Goal: Navigation & Orientation: Find specific page/section

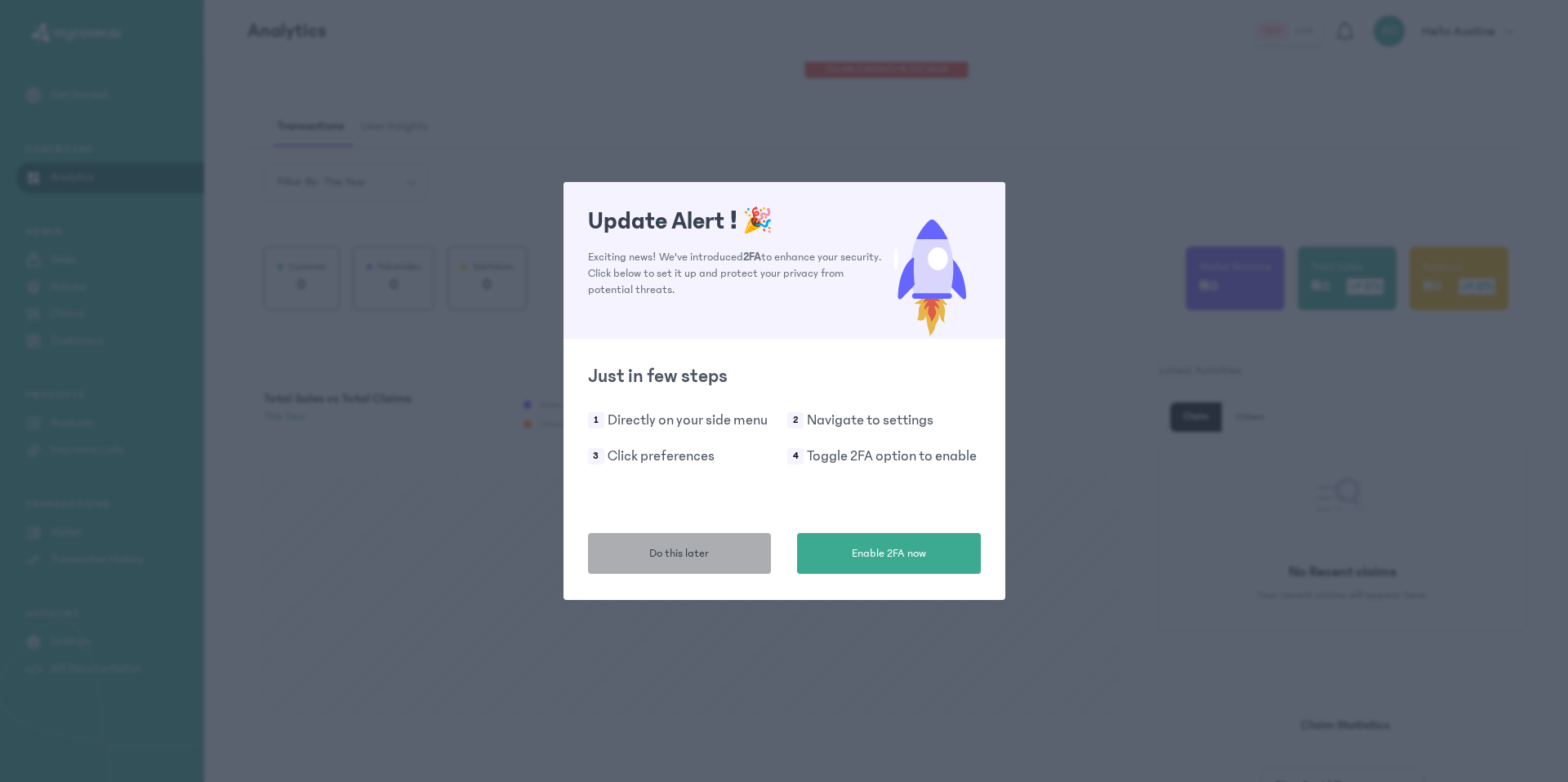
click at [672, 562] on button "Do this later" at bounding box center [680, 553] width 184 height 41
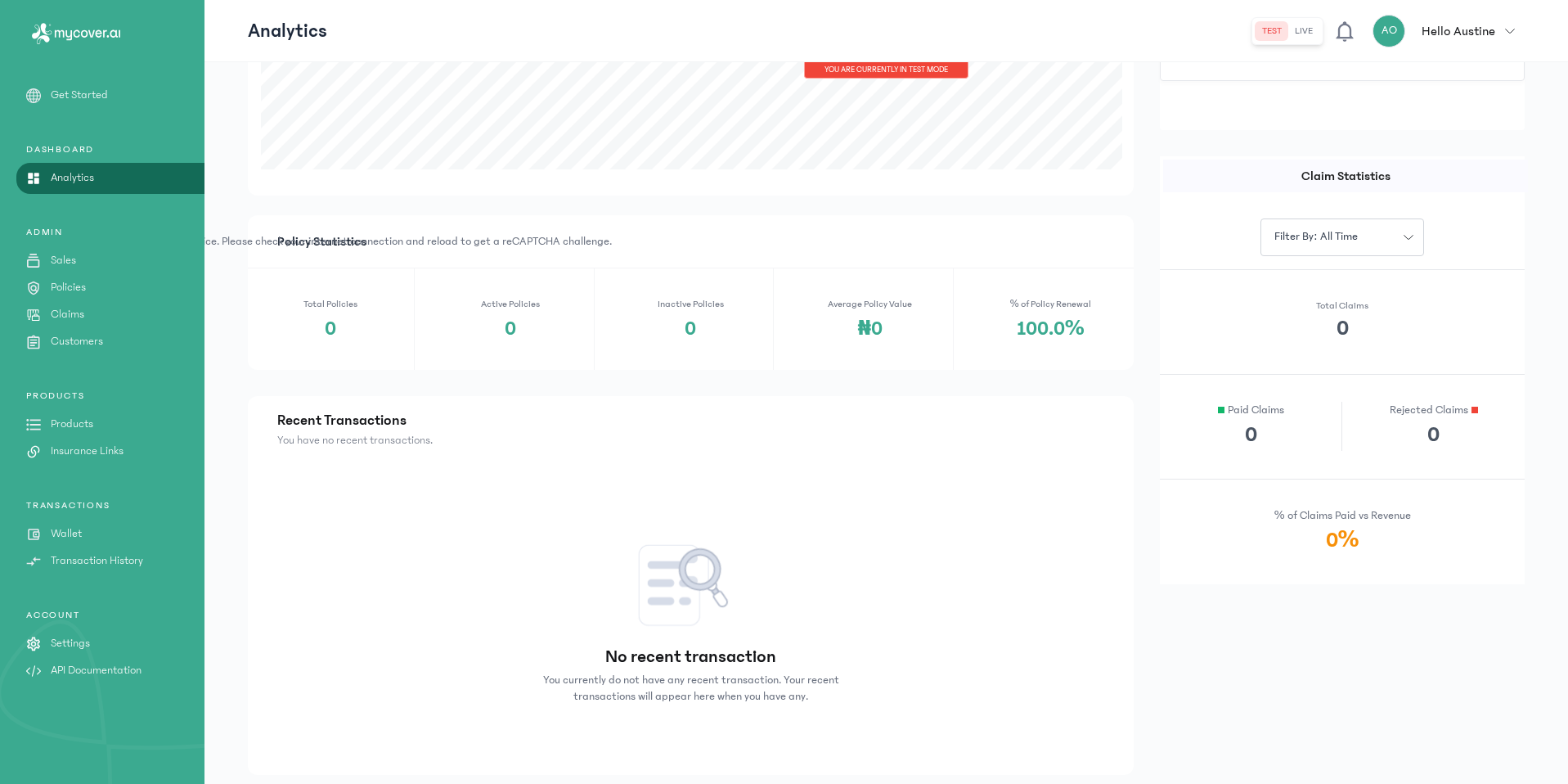
scroll to position [595, 0]
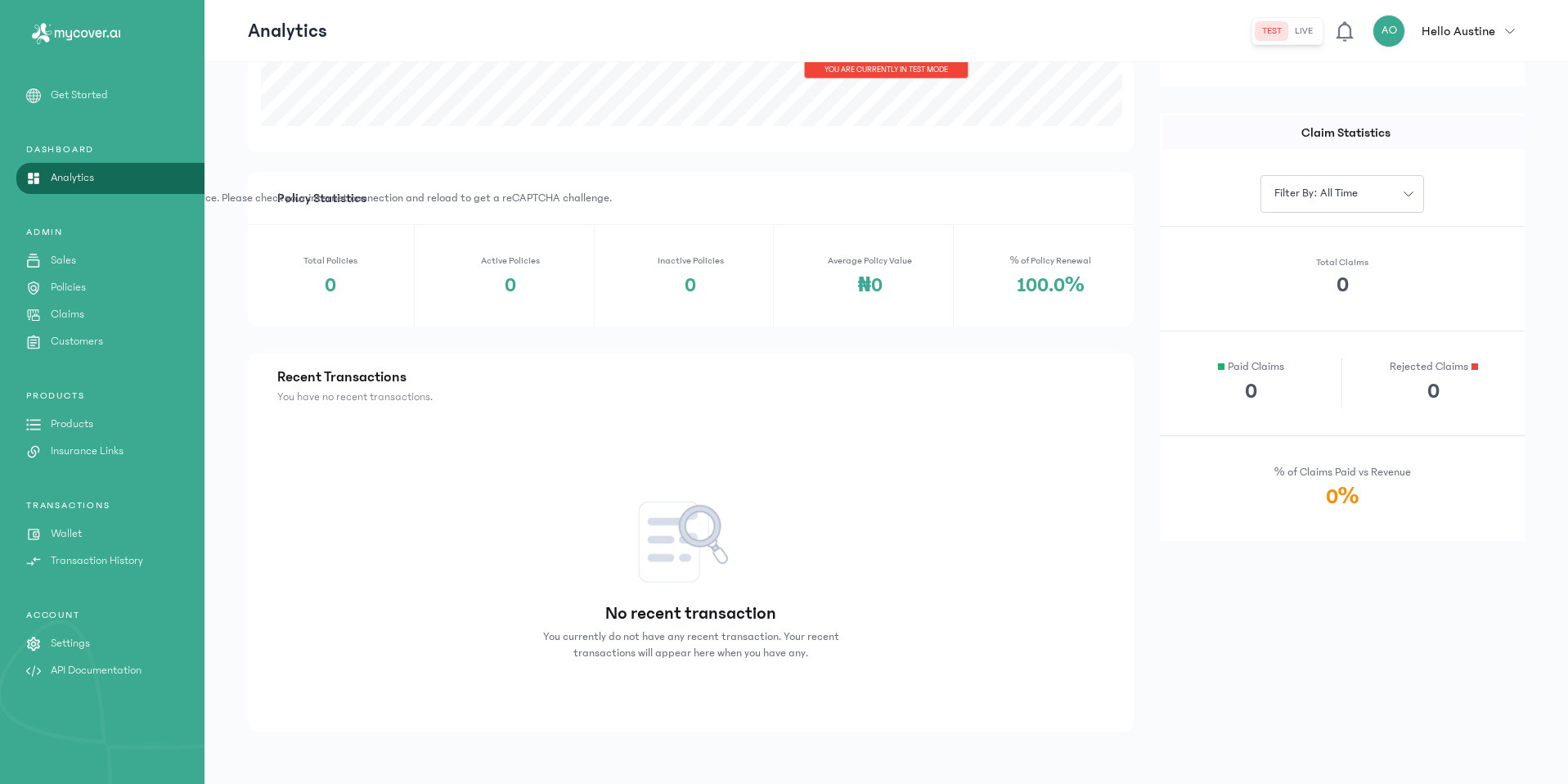
click at [67, 266] on p "Sales" at bounding box center [63, 260] width 25 height 18
click at [68, 260] on p "Sales" at bounding box center [63, 260] width 25 height 18
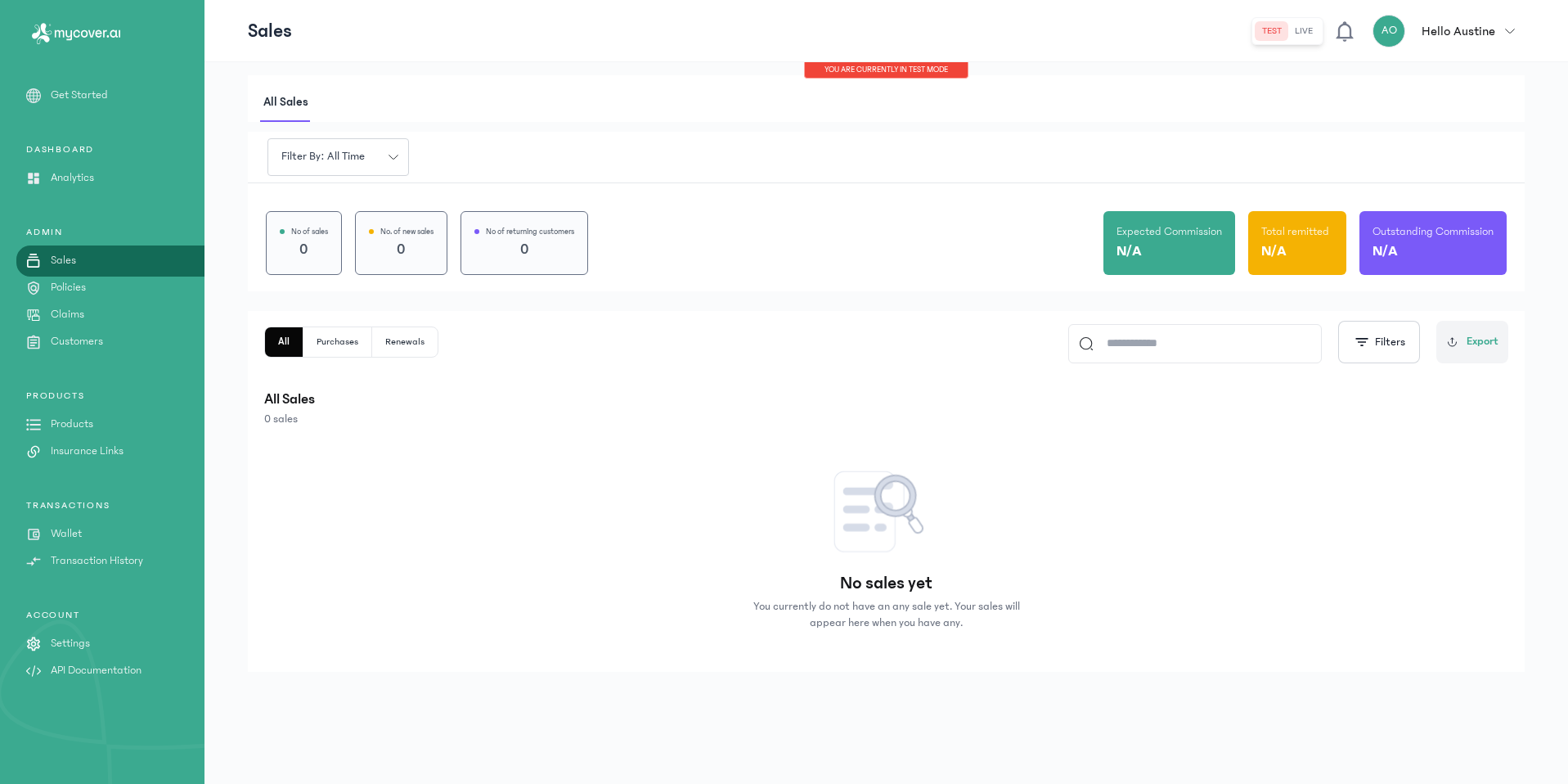
click at [53, 287] on p "Policies" at bounding box center [68, 288] width 35 height 18
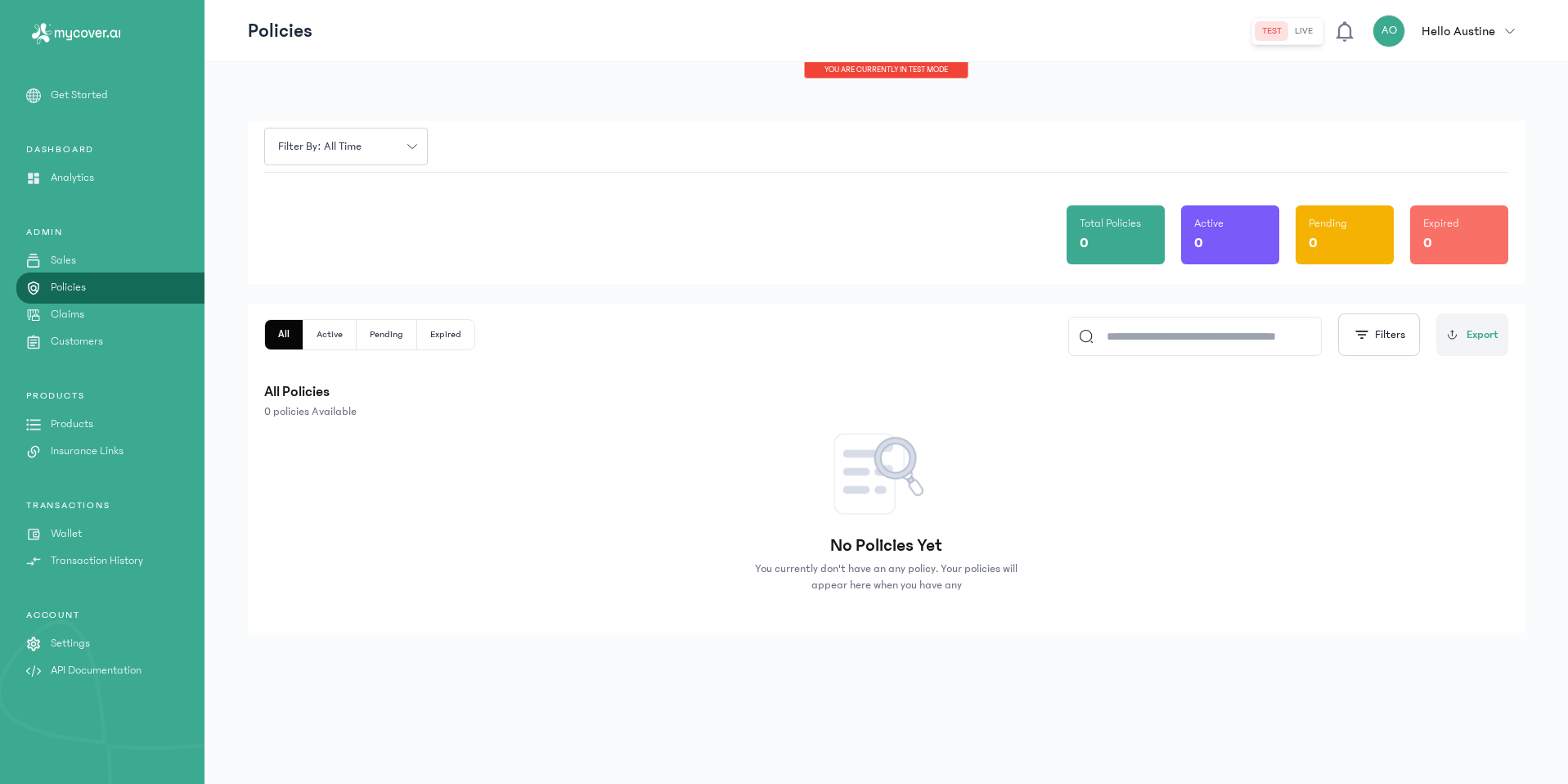
click at [92, 668] on p "API Documentation" at bounding box center [96, 671] width 91 height 18
